Goal: Information Seeking & Learning: Learn about a topic

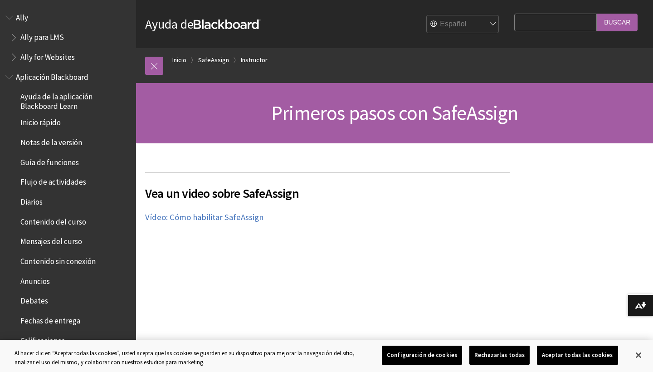
scroll to position [748, 0]
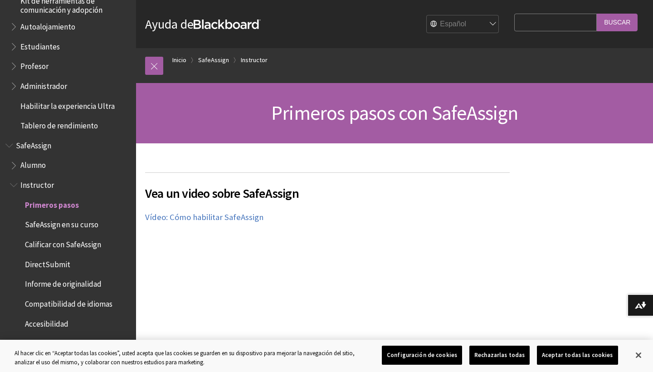
click at [43, 39] on span "Estudiantes" at bounding box center [39, 45] width 39 height 12
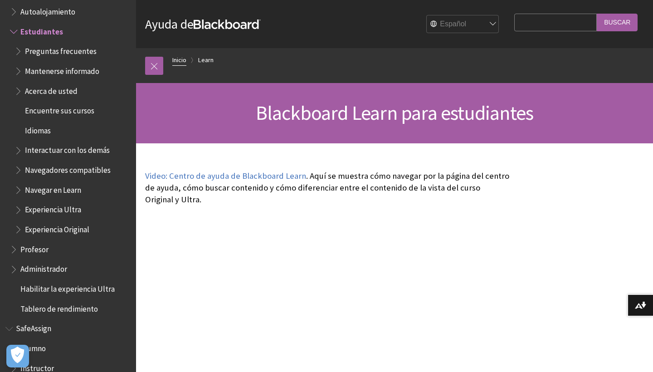
click at [182, 58] on link "Inicio" at bounding box center [179, 59] width 14 height 11
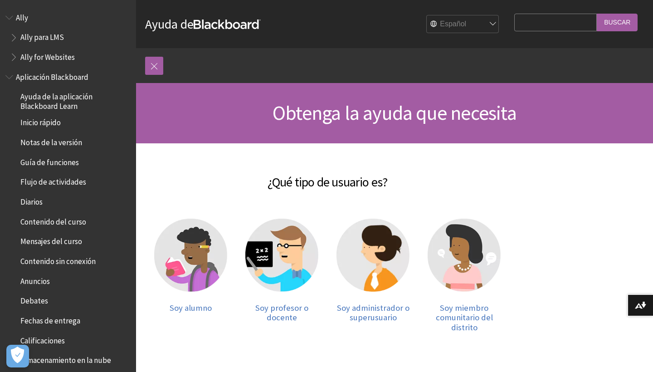
click at [182, 58] on ol "Inicio" at bounding box center [403, 61] width 481 height 27
click at [180, 268] on img at bounding box center [190, 255] width 73 height 73
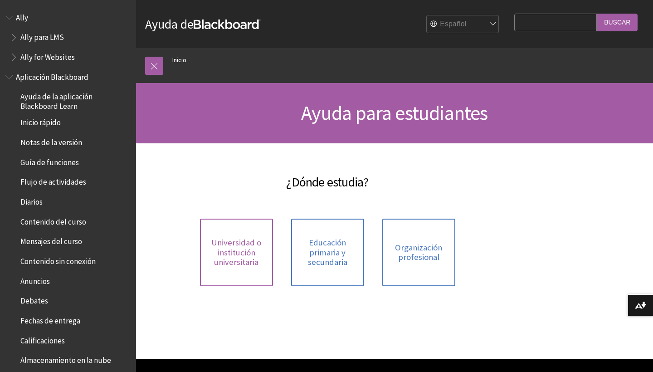
click at [239, 255] on span "Universidad o institución universitaria" at bounding box center [236, 252] width 62 height 29
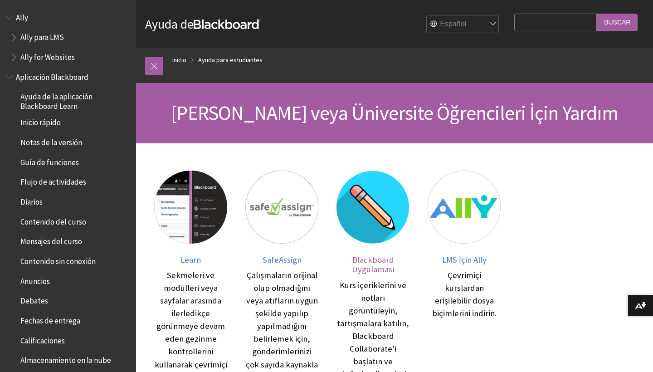
click at [370, 260] on span "Blackboard Uygulaması" at bounding box center [373, 264] width 43 height 20
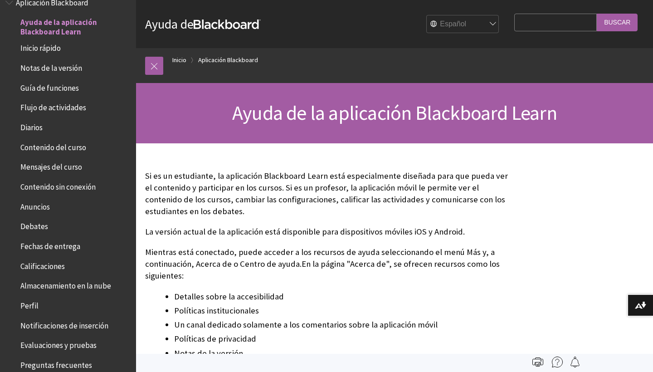
scroll to position [1, 0]
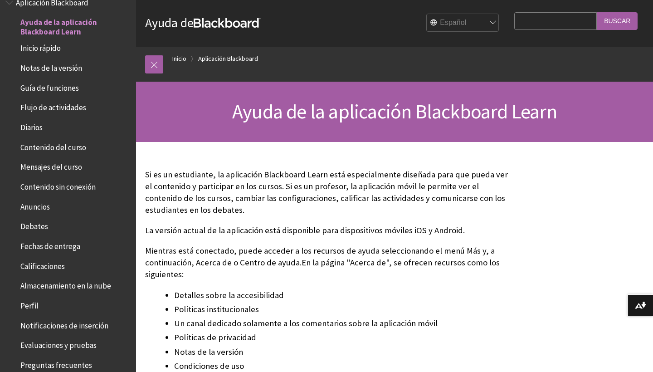
click at [44, 245] on span "Fechas de entrega" at bounding box center [50, 245] width 60 height 12
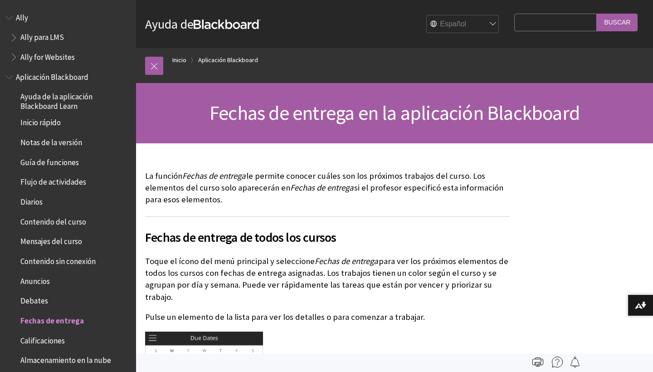
scroll to position [295, 0]
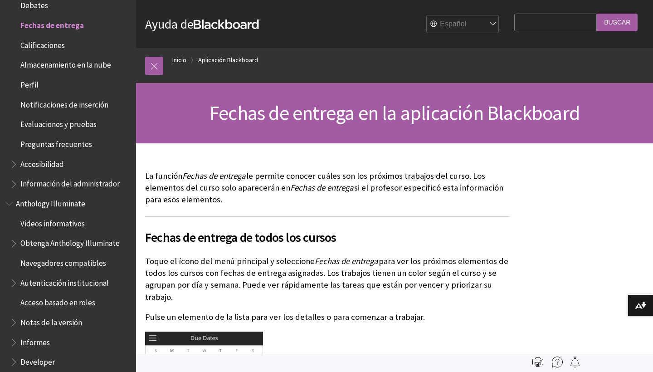
click at [54, 119] on span "Evaluaciones y pruebas" at bounding box center [58, 123] width 76 height 12
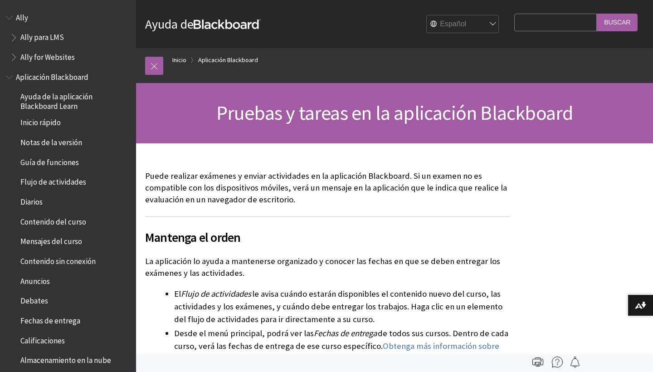
scroll to position [393, 0]
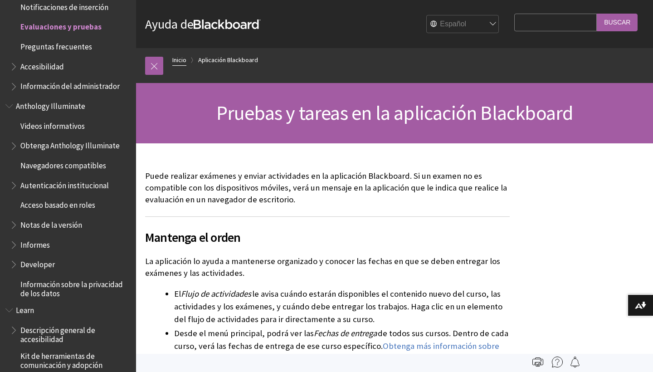
click at [181, 60] on link "Inicio" at bounding box center [179, 59] width 14 height 11
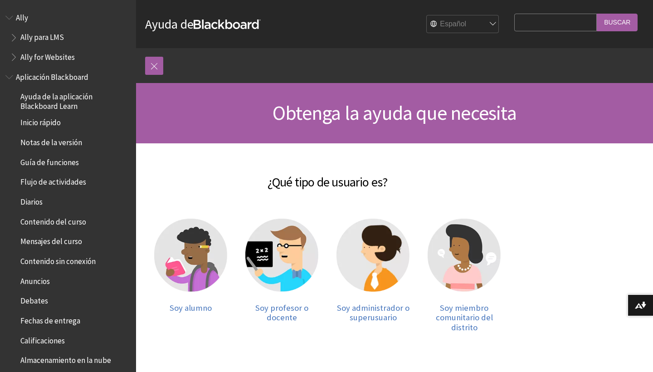
click at [51, 163] on span "Guía de funciones" at bounding box center [49, 161] width 59 height 12
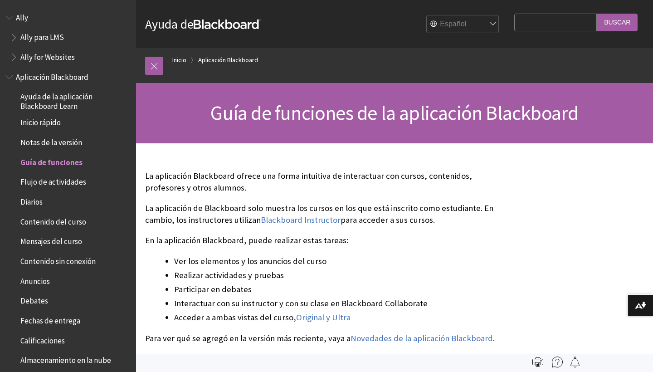
scroll to position [139, 0]
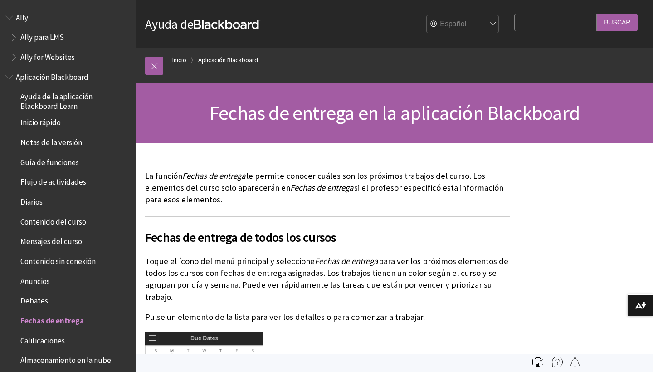
scroll to position [295, 0]
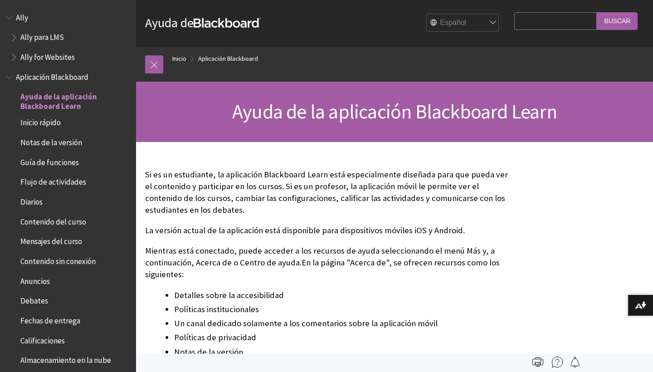
scroll to position [74, 0]
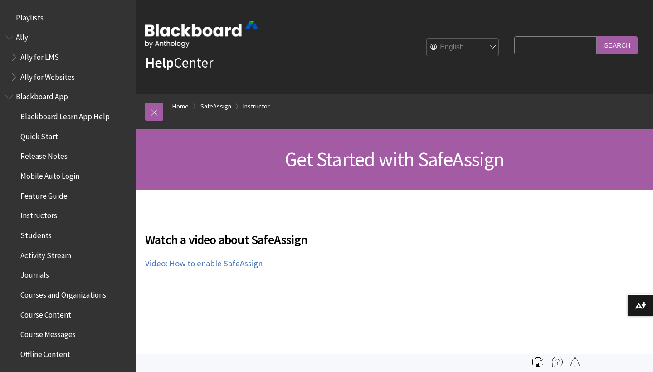
scroll to position [1021, 0]
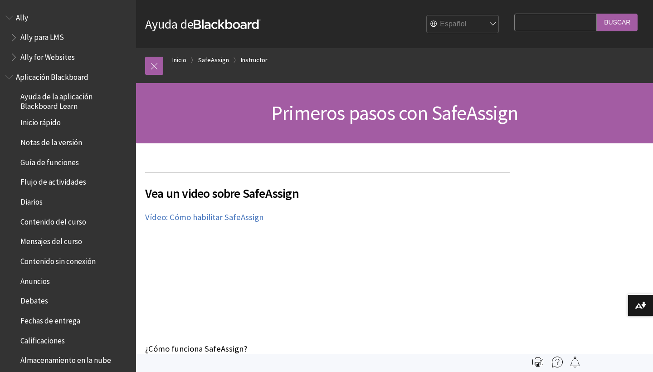
scroll to position [748, 0]
